Goal: Task Accomplishment & Management: Manage account settings

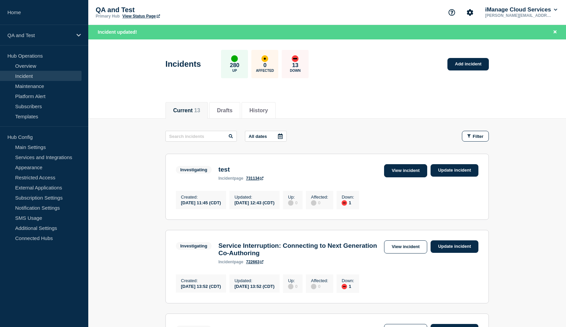
click at [400, 171] on link "View incident" at bounding box center [405, 170] width 43 height 13
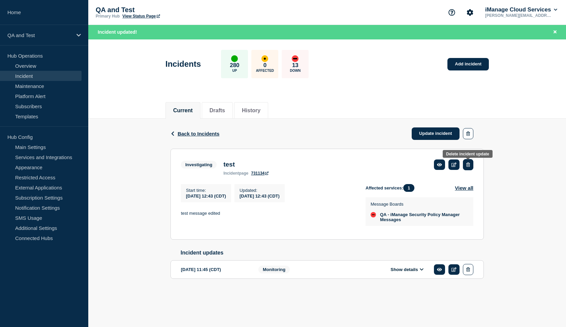
click at [469, 165] on icon "button" at bounding box center [469, 164] width 4 height 4
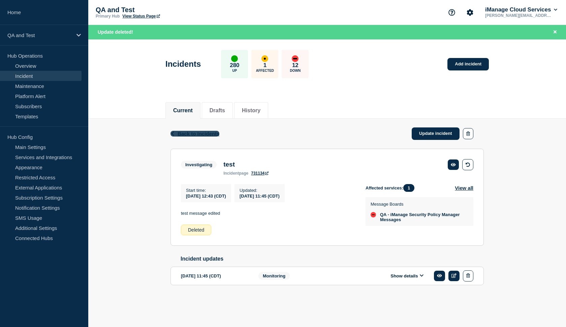
click at [209, 137] on span "Back to Incidents" at bounding box center [199, 134] width 42 height 6
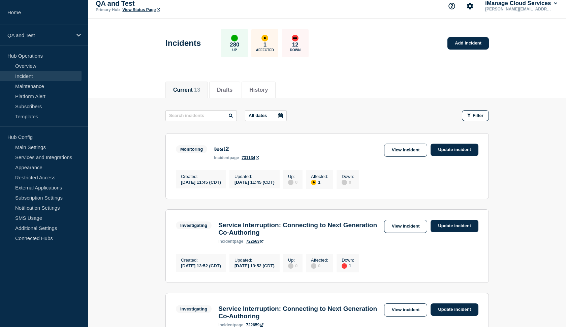
scroll to position [3, 0]
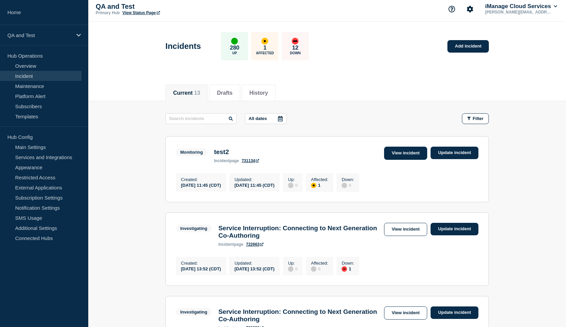
click at [400, 152] on link "View incident" at bounding box center [405, 153] width 43 height 13
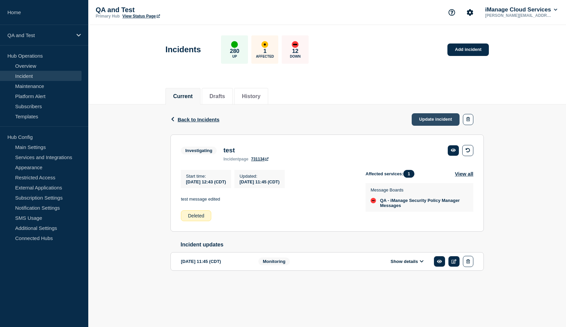
click at [423, 122] on link "Update incident" at bounding box center [436, 119] width 48 height 12
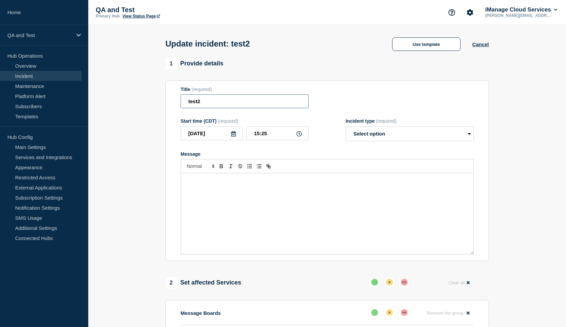
click at [239, 108] on input "test2" at bounding box center [245, 101] width 128 height 14
type input "test3"
click at [219, 202] on div "Message" at bounding box center [327, 213] width 293 height 81
select select "investigating"
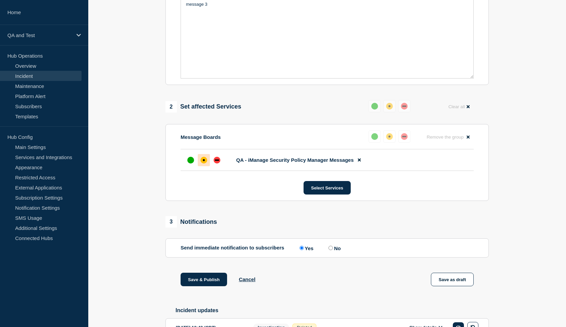
scroll to position [187, 0]
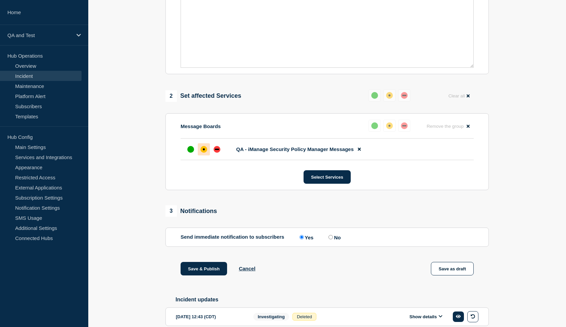
click at [329, 239] on input "No" at bounding box center [331, 237] width 4 height 4
radio input "true"
radio input "false"
click at [210, 275] on button "Save & Publish" at bounding box center [204, 268] width 47 height 13
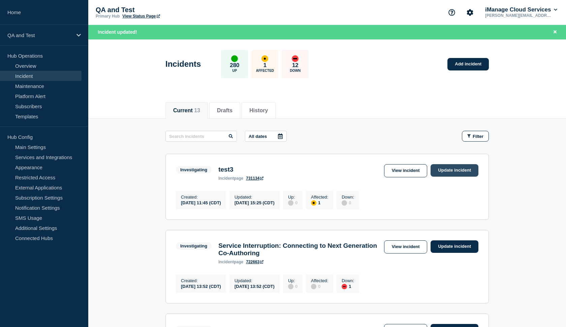
click at [451, 171] on link "Update incident" at bounding box center [455, 170] width 48 height 12
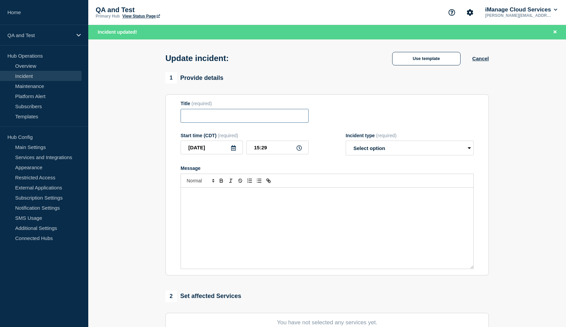
click at [223, 116] on input "Title" at bounding box center [245, 116] width 128 height 14
click at [200, 119] on input "test3test4" at bounding box center [245, 116] width 128 height 14
type input "test4"
click at [207, 213] on div "Message" at bounding box center [327, 228] width 293 height 81
select select "identified"
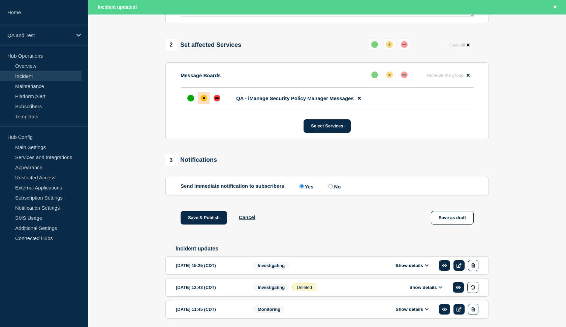
scroll to position [265, 0]
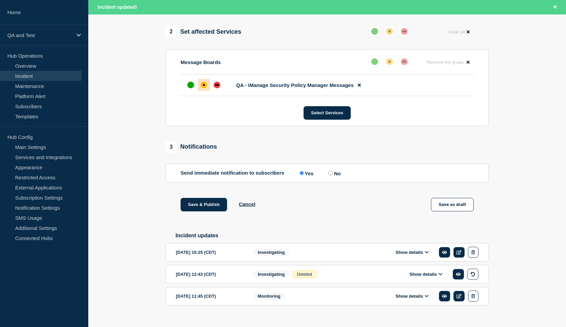
click at [329, 175] on input "No" at bounding box center [331, 173] width 4 height 4
radio input "true"
radio input "false"
click at [213, 210] on button "Save & Publish" at bounding box center [204, 204] width 47 height 13
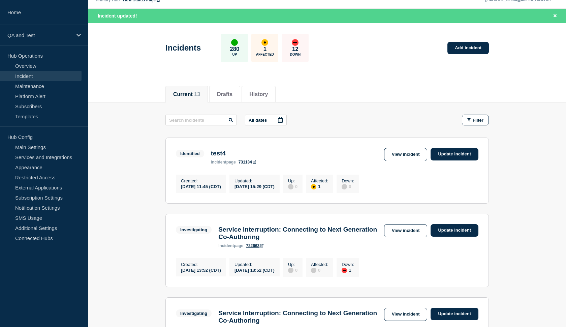
scroll to position [17, 0]
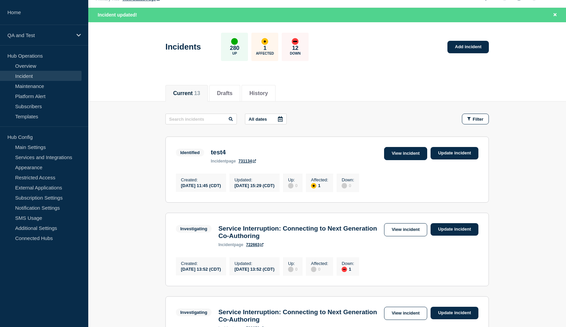
click at [402, 154] on link "View incident" at bounding box center [405, 153] width 43 height 13
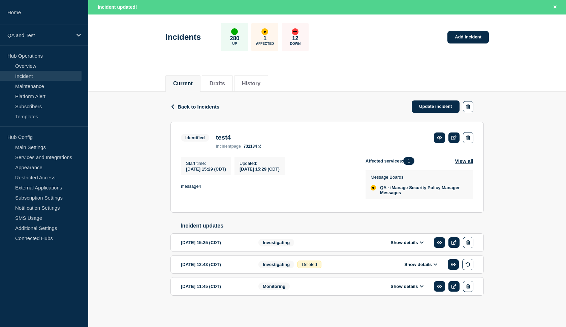
scroll to position [38, 0]
click at [467, 237] on button "button" at bounding box center [468, 242] width 10 height 11
click at [470, 132] on button "button" at bounding box center [468, 137] width 10 height 11
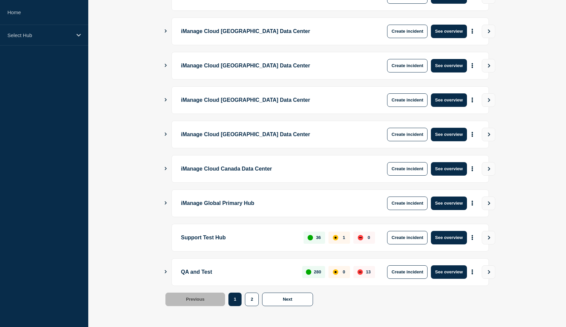
scroll to position [151, 0]
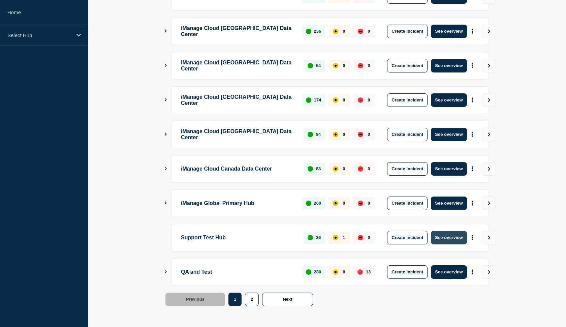
click at [442, 238] on button "See overview" at bounding box center [449, 237] width 36 height 13
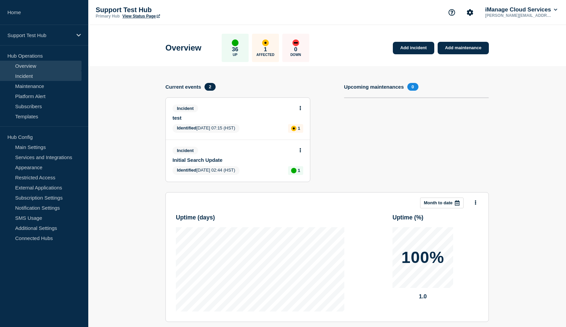
click at [48, 73] on link "Incident" at bounding box center [41, 76] width 82 height 10
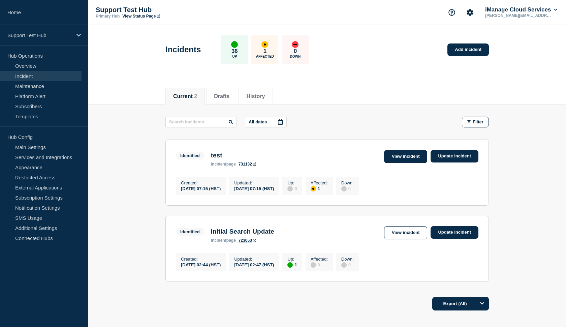
click at [392, 159] on link "View incident" at bounding box center [405, 156] width 43 height 13
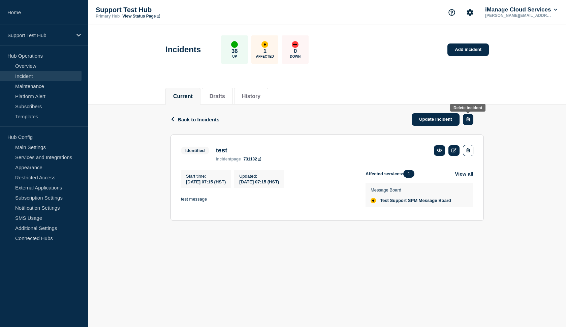
click at [469, 118] on icon "button" at bounding box center [469, 119] width 4 height 4
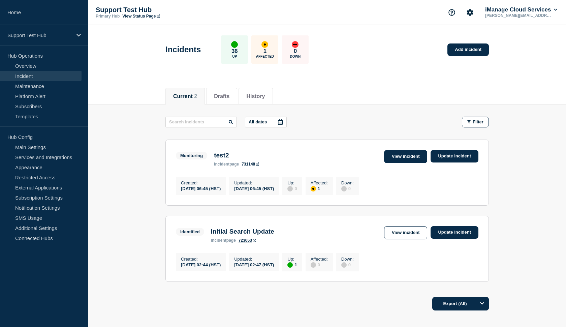
click at [399, 157] on link "View incident" at bounding box center [405, 156] width 43 height 13
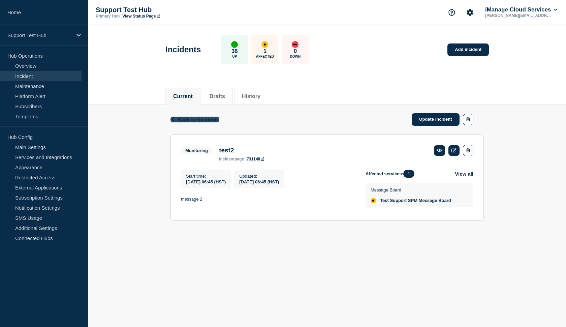
click at [188, 120] on span "Back to Incidents" at bounding box center [199, 120] width 42 height 6
